Goal: Book appointment/travel/reservation

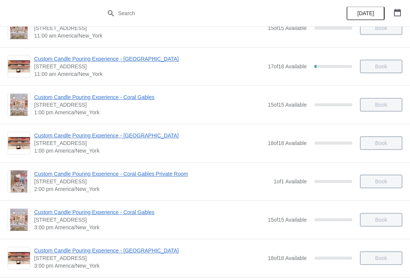
scroll to position [101, 0]
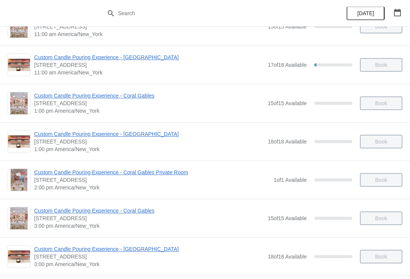
click at [333, 79] on div "Custom Candle Pouring Experience - Fort Lauderdale 914 East Las Olas Boulevard,…" at bounding box center [205, 65] width 410 height 38
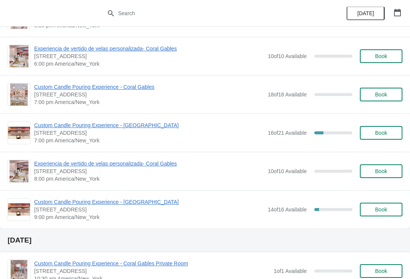
scroll to position [456, 0]
click at [405, 116] on div "Custom Candle Pouring Experience - Fort Lauderdale 914 East Las Olas Boulevard,…" at bounding box center [205, 132] width 410 height 38
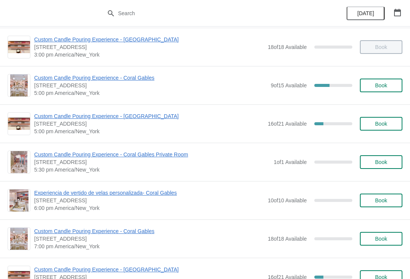
scroll to position [312, 0]
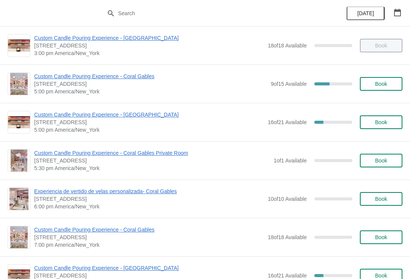
click at [146, 115] on span "Custom Candle Pouring Experience - [GEOGRAPHIC_DATA]" at bounding box center [149, 115] width 230 height 8
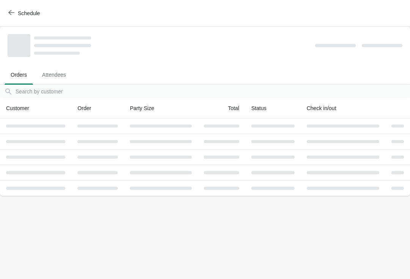
scroll to position [0, 0]
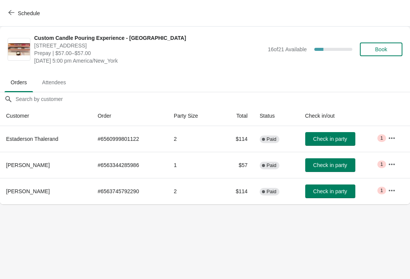
click at [17, 17] on button "Schedule" at bounding box center [25, 13] width 42 height 14
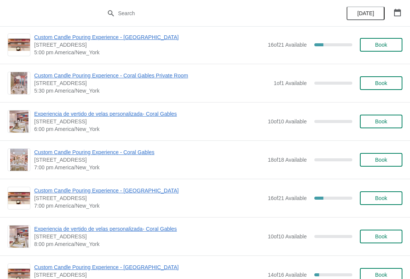
scroll to position [389, 0]
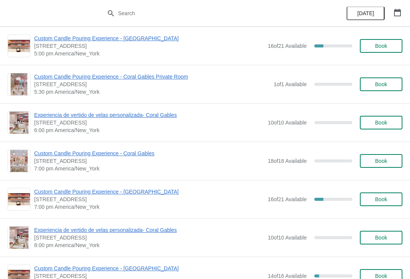
click at [144, 195] on span "Custom Candle Pouring Experience - [GEOGRAPHIC_DATA]" at bounding box center [149, 192] width 230 height 8
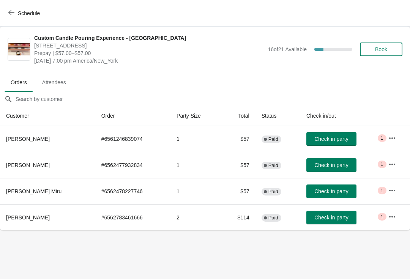
click at [14, 15] on span "Schedule" at bounding box center [25, 12] width 30 height 7
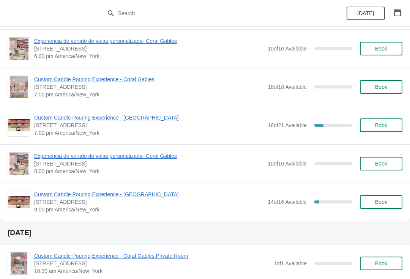
scroll to position [471, 0]
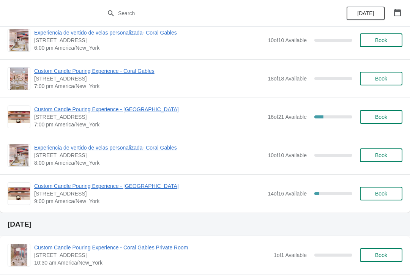
click at [183, 182] on span "Custom Candle Pouring Experience - [GEOGRAPHIC_DATA]" at bounding box center [149, 186] width 230 height 8
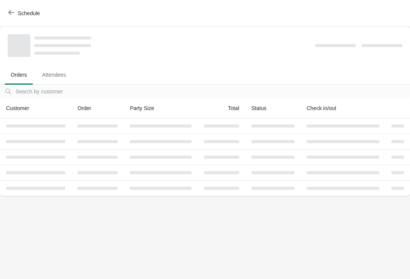
click at [11, 17] on button "Schedule" at bounding box center [25, 13] width 42 height 14
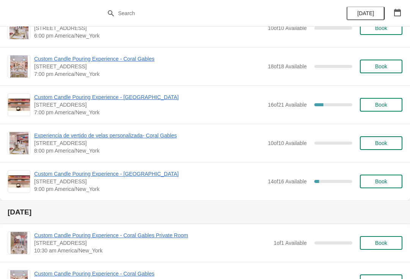
scroll to position [484, 0]
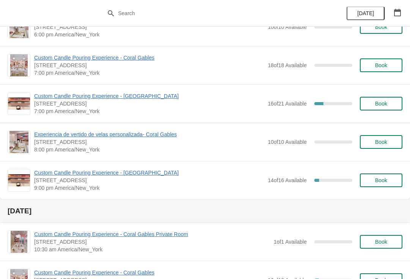
click at [55, 176] on span "Custom Candle Pouring Experience - [GEOGRAPHIC_DATA]" at bounding box center [149, 173] width 230 height 8
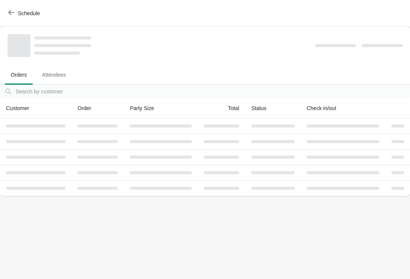
scroll to position [0, 0]
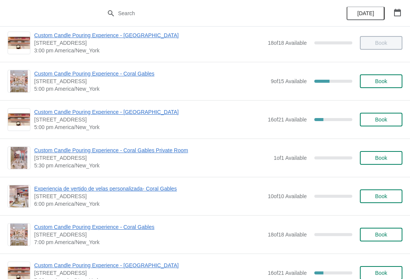
scroll to position [316, 0]
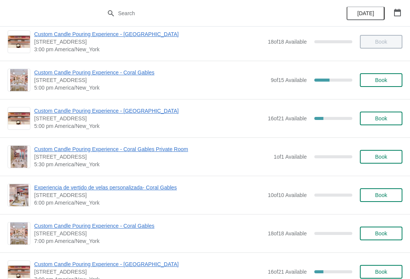
click at [141, 111] on span "Custom Candle Pouring Experience - [GEOGRAPHIC_DATA]" at bounding box center [149, 111] width 230 height 8
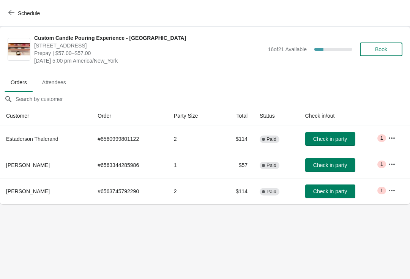
click at [393, 168] on button "button" at bounding box center [392, 165] width 14 height 14
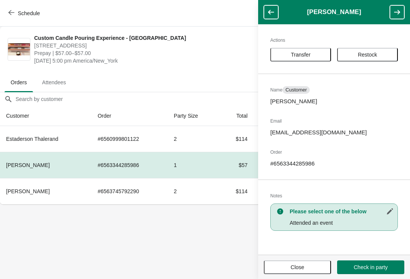
click at [298, 58] on span "Transfer" at bounding box center [301, 55] width 20 height 6
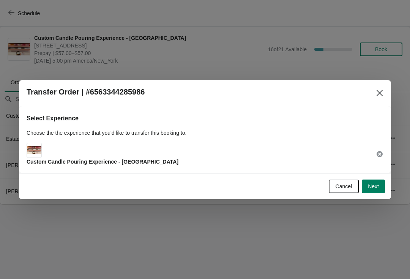
click at [370, 187] on span "Next" at bounding box center [373, 187] width 11 height 6
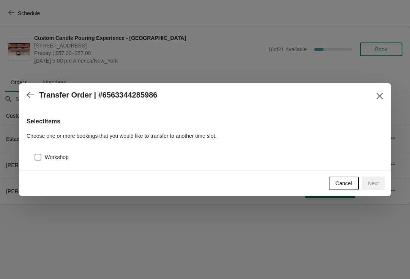
click at [43, 156] on label "Workshop" at bounding box center [51, 157] width 35 height 11
click at [35, 154] on input "Workshop" at bounding box center [35, 154] width 0 height 0
checkbox input "true"
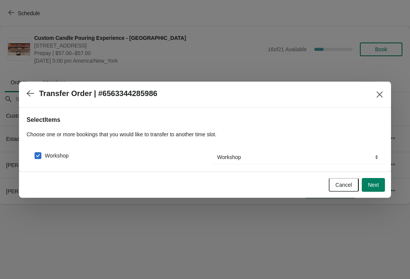
click at [376, 186] on span "Next" at bounding box center [373, 185] width 11 height 6
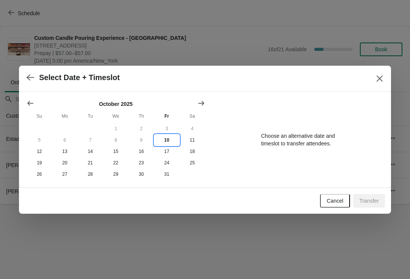
click at [169, 141] on button "10" at bounding box center [166, 140] width 25 height 11
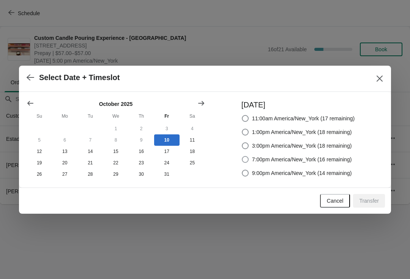
click at [279, 161] on span "7:00pm America/New_York (16 remaining)" at bounding box center [302, 160] width 100 height 8
click at [242, 157] on input "7:00pm America/New_York (16 remaining)" at bounding box center [242, 156] width 0 height 0
radio input "true"
click at [376, 202] on span "Transfer" at bounding box center [369, 201] width 20 height 6
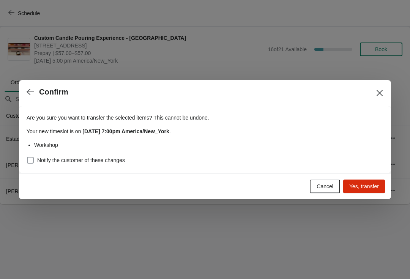
click at [87, 159] on span "Notify the customer of these changes" at bounding box center [81, 161] width 88 height 8
click at [27, 157] on input "Notify the customer of these changes" at bounding box center [27, 157] width 0 height 0
checkbox input "true"
click at [383, 188] on button "Yes, transfer" at bounding box center [365, 187] width 42 height 14
